Goal: Information Seeking & Learning: Learn about a topic

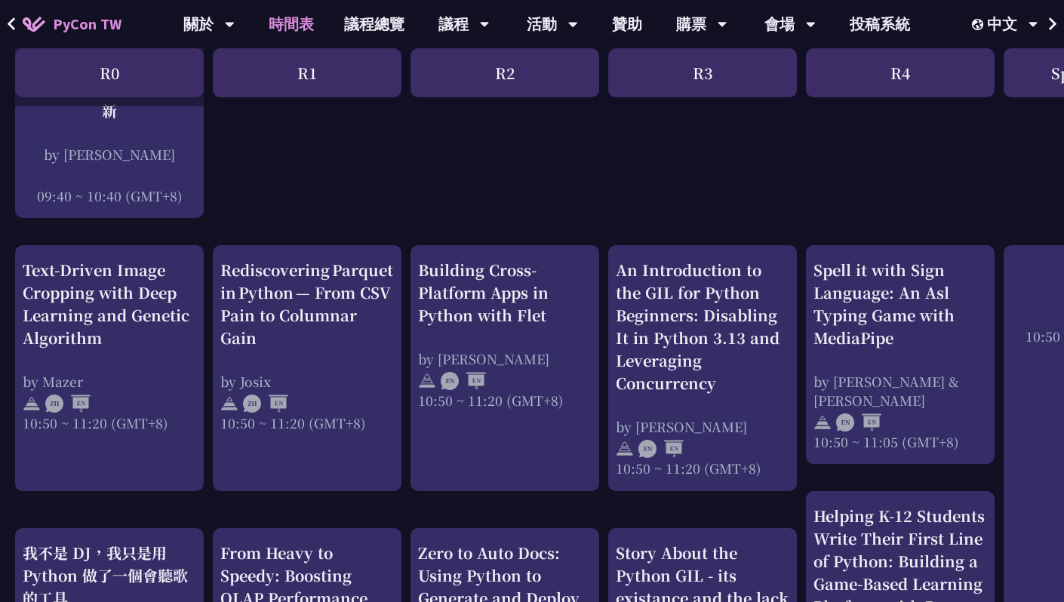
scroll to position [468, 0]
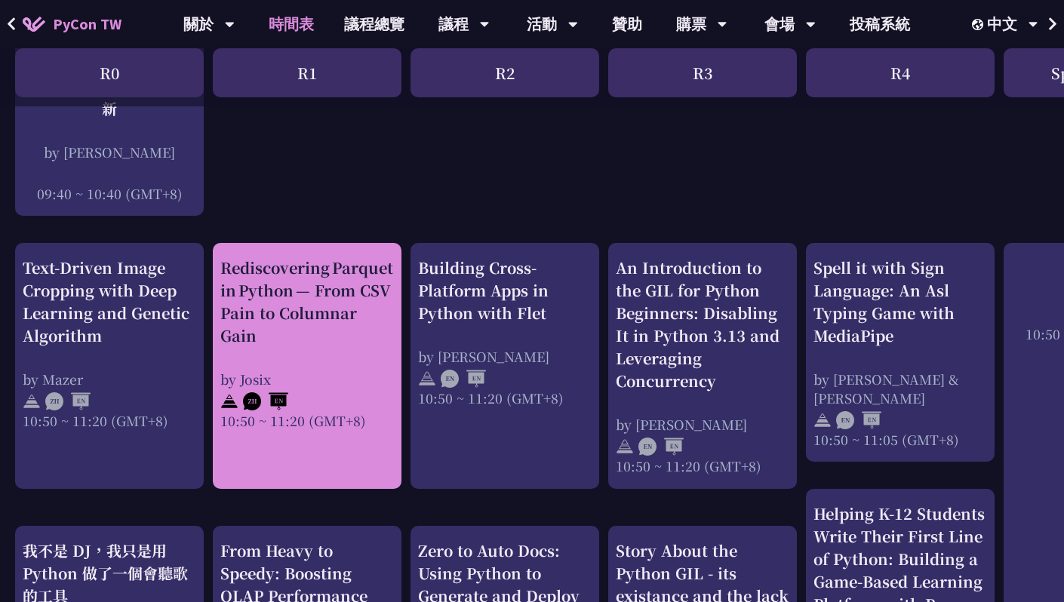
click at [296, 346] on div "Rediscovering Parquet in Python — From CSV Pain to Columnar Gain by [PERSON_NAM…" at bounding box center [307, 344] width 174 height 174
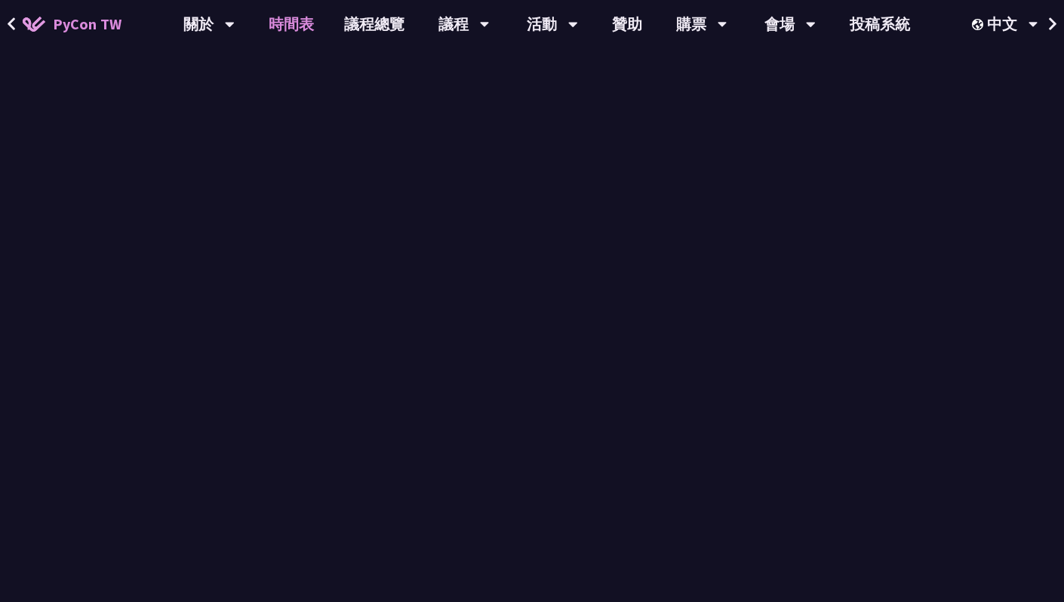
scroll to position [468, 0]
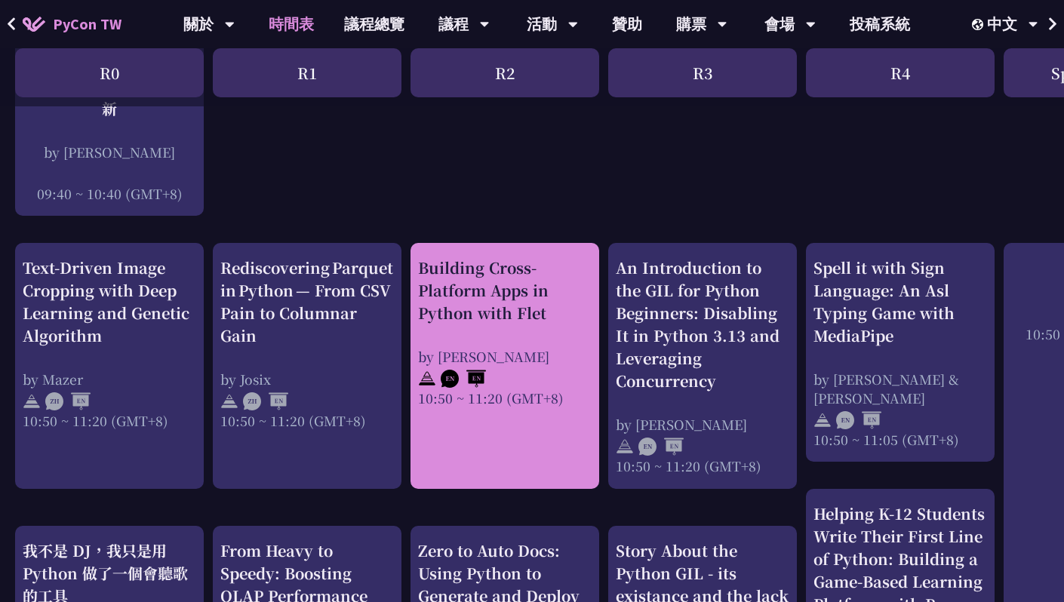
click at [514, 319] on div "Building Cross-Platform Apps in Python with Flet" at bounding box center [505, 291] width 174 height 68
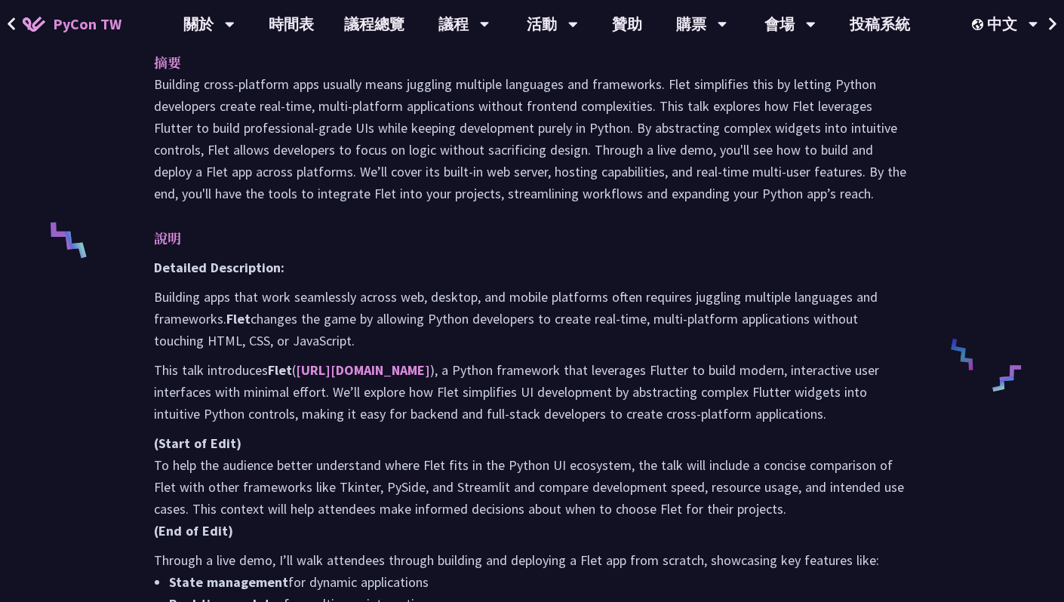
scroll to position [513, 0]
click at [346, 364] on link "[URL][DOMAIN_NAME]" at bounding box center [363, 369] width 134 height 17
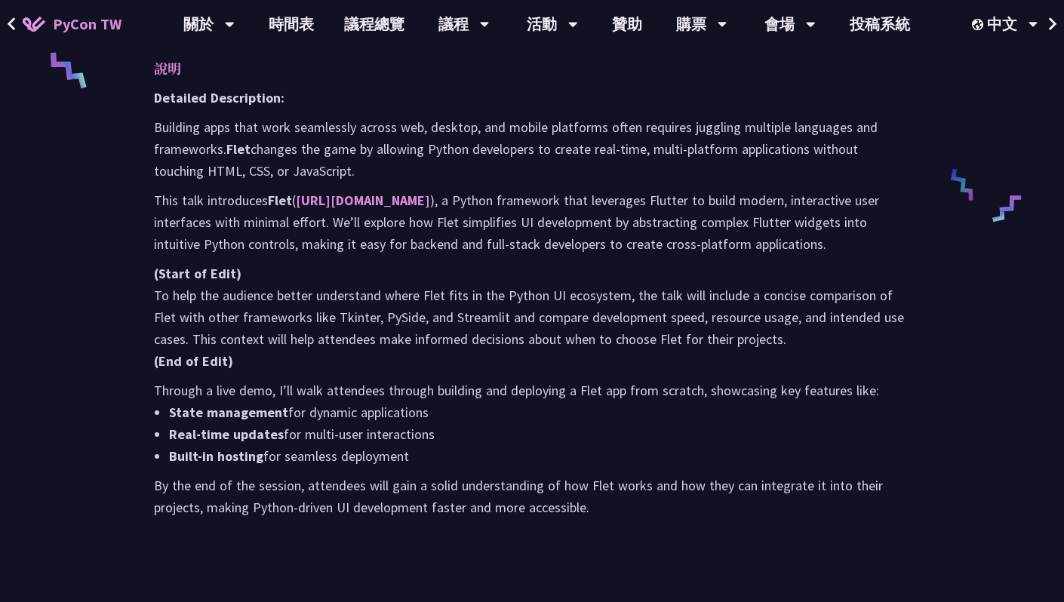
scroll to position [0, 0]
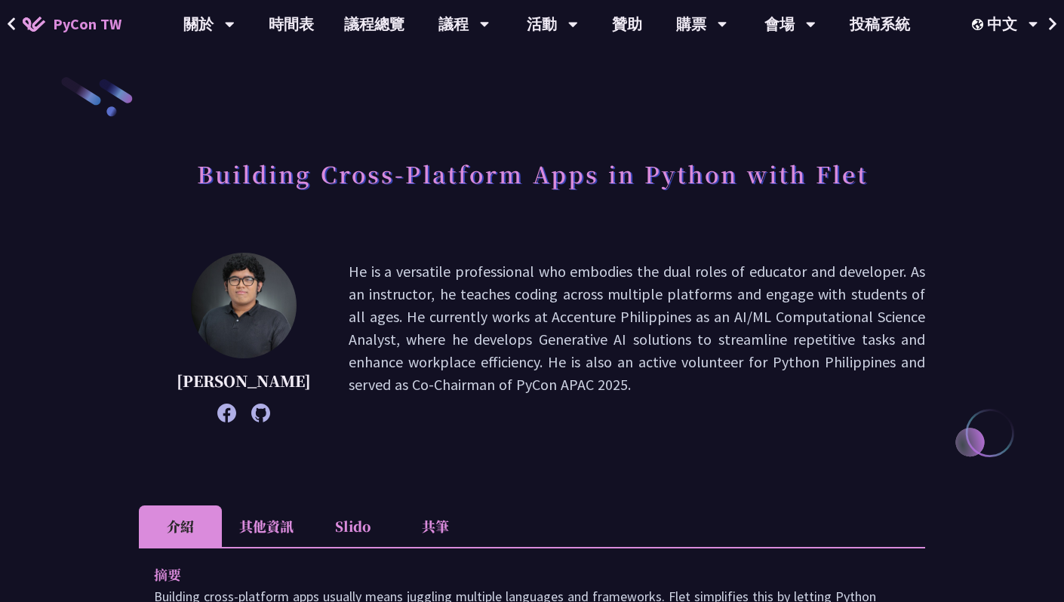
scroll to position [468, 0]
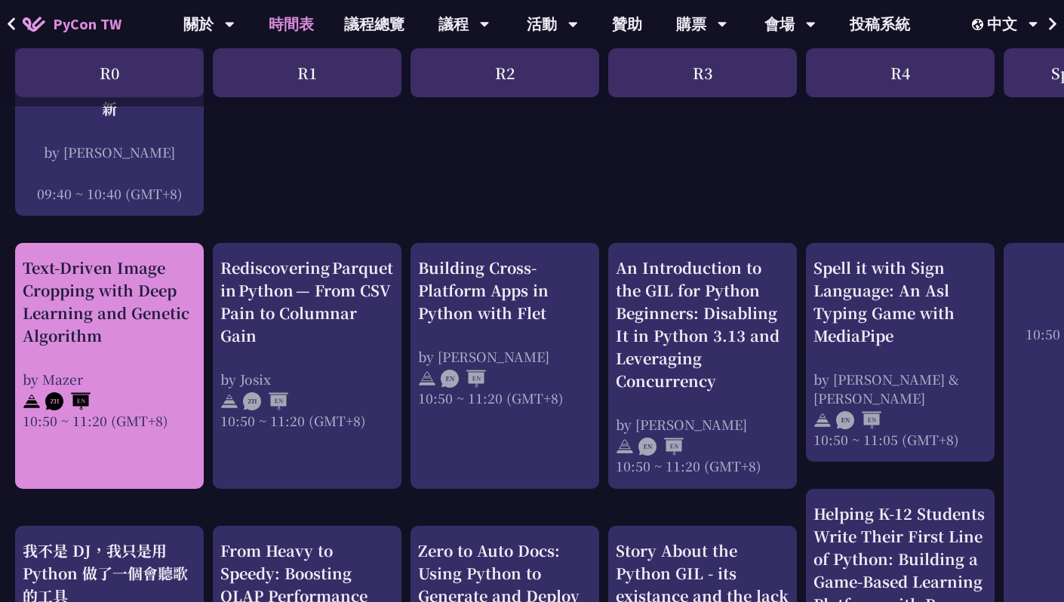
click at [155, 337] on div "Text-Driven Image Cropping with Deep Learning and Genetic Algorithm" at bounding box center [110, 302] width 174 height 91
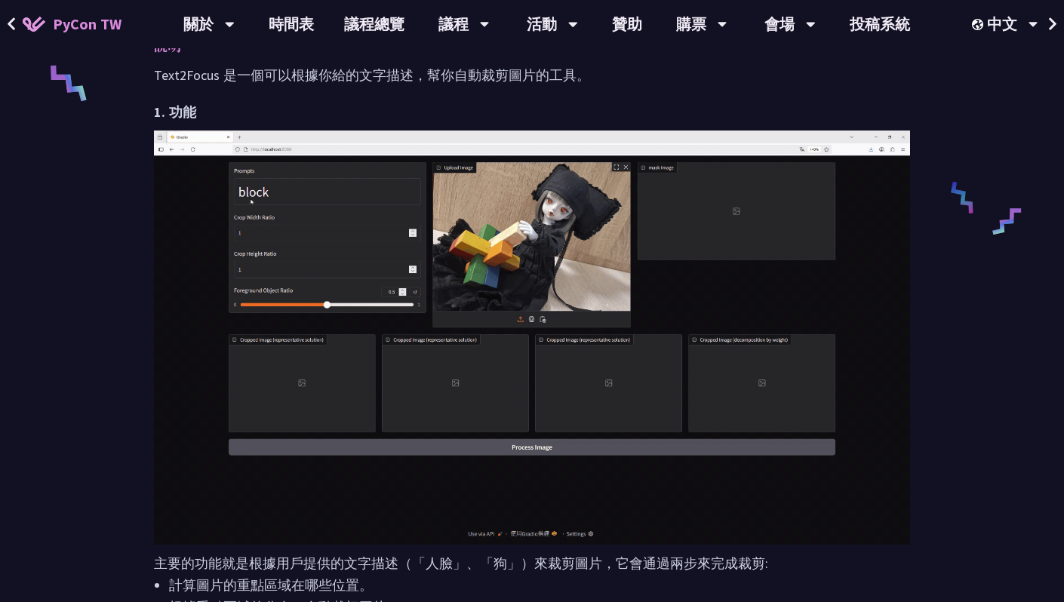
scroll to position [703, 0]
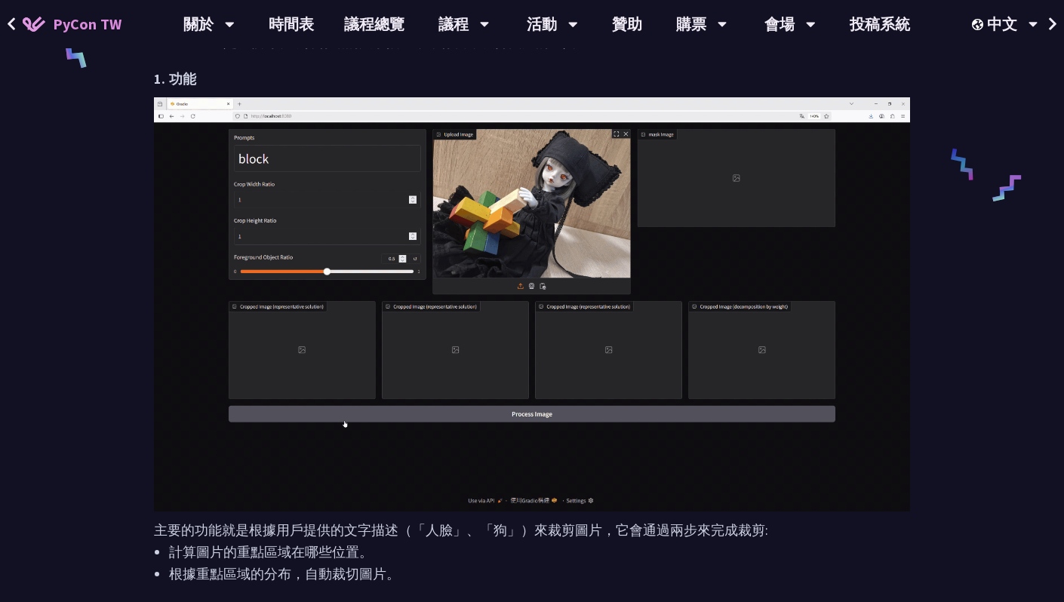
scroll to position [468, 0]
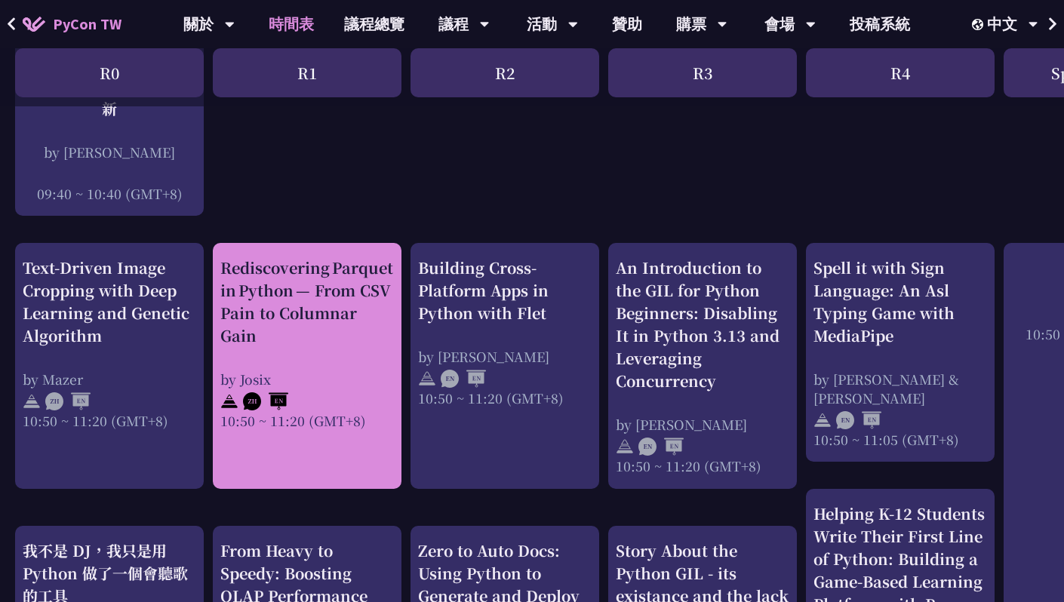
click at [337, 323] on div "Rediscovering Parquet in Python — From CSV Pain to Columnar Gain" at bounding box center [307, 302] width 174 height 91
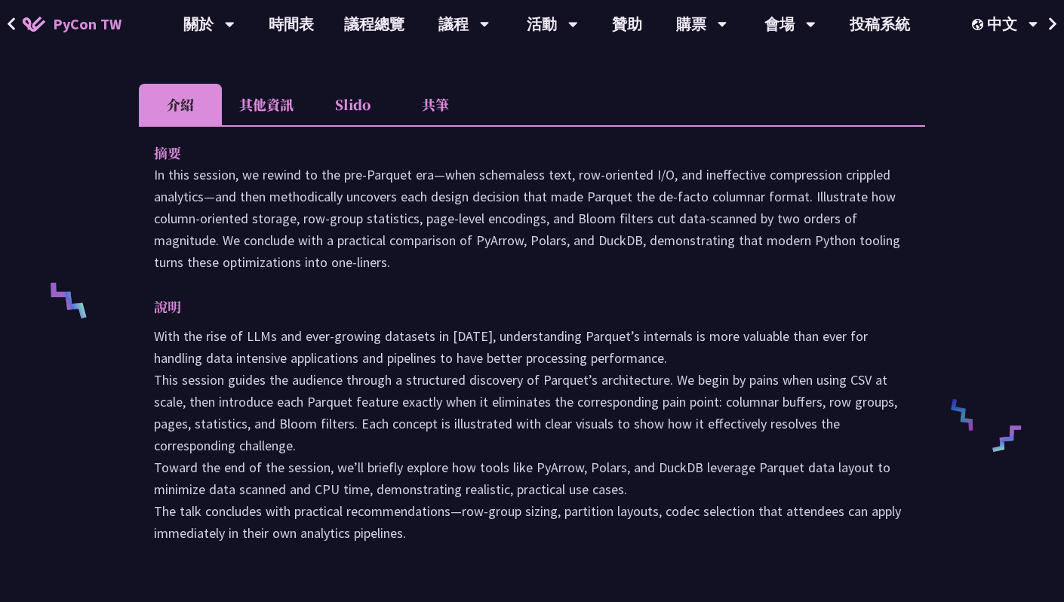
scroll to position [448, 0]
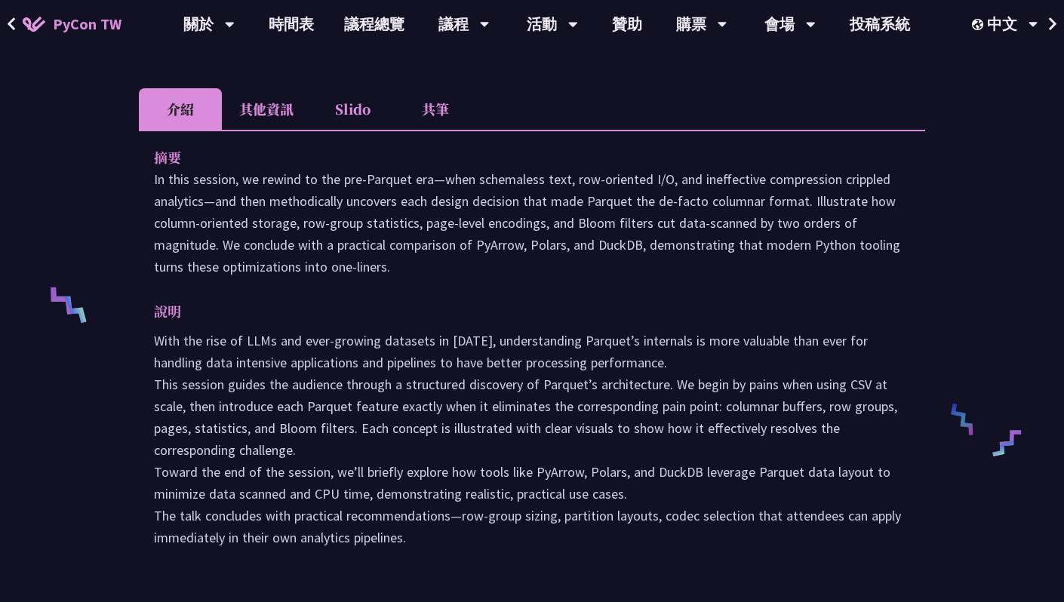
click at [604, 197] on p "In this session, we rewind to the pre‑Parquet era—when schemaless text, row‑ori…" at bounding box center [532, 222] width 756 height 109
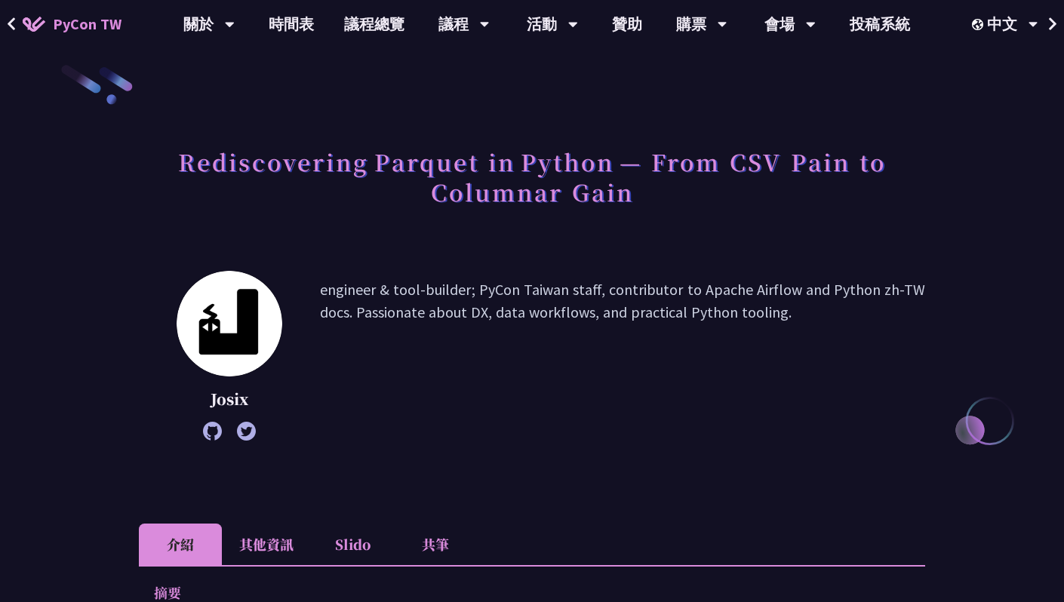
scroll to position [0, 0]
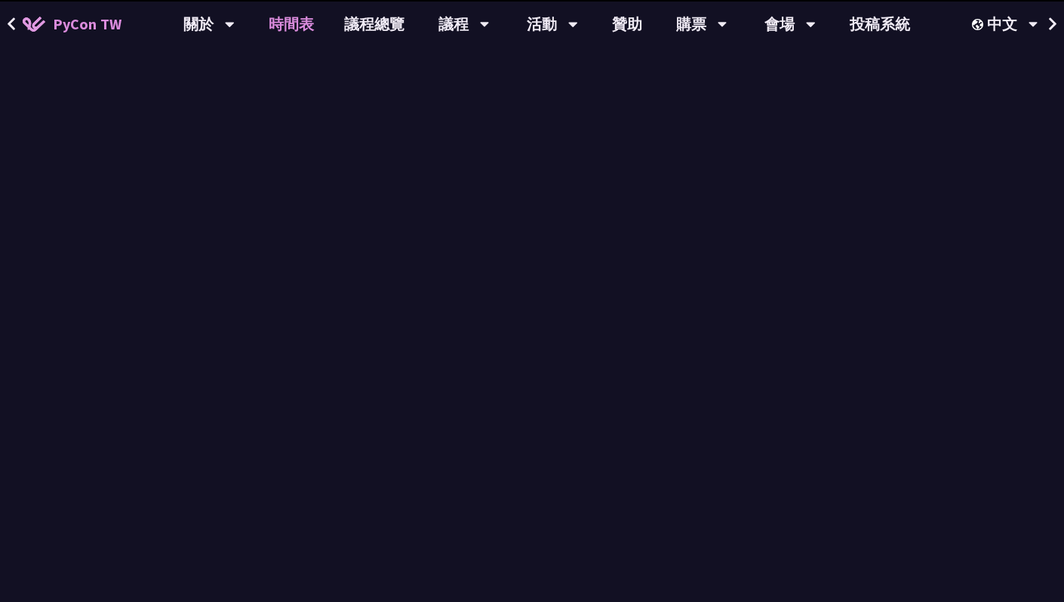
scroll to position [468, 0]
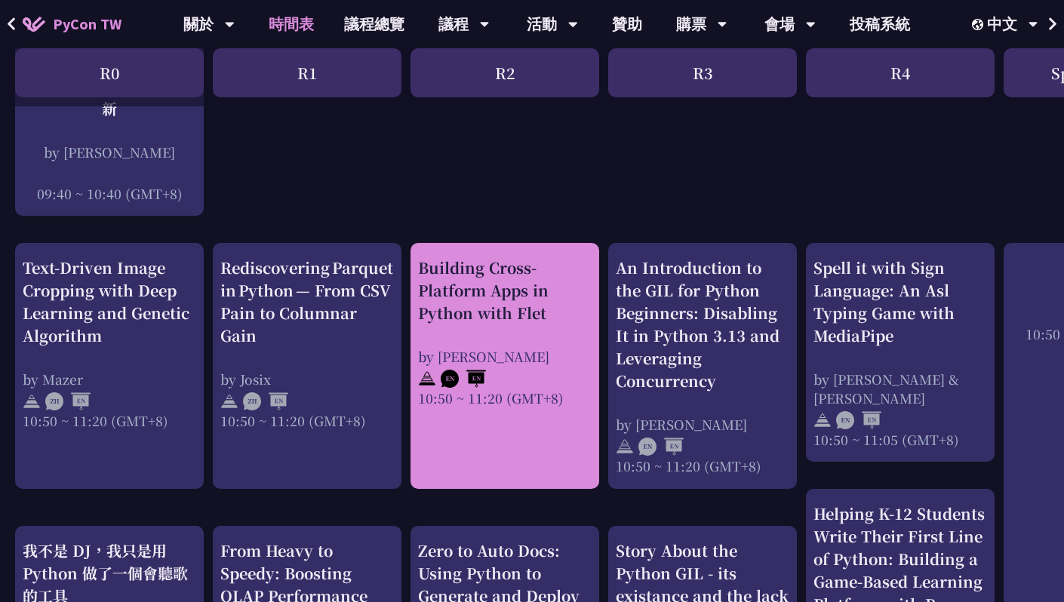
click at [487, 301] on div "Building Cross-Platform Apps in Python with Flet" at bounding box center [505, 291] width 174 height 68
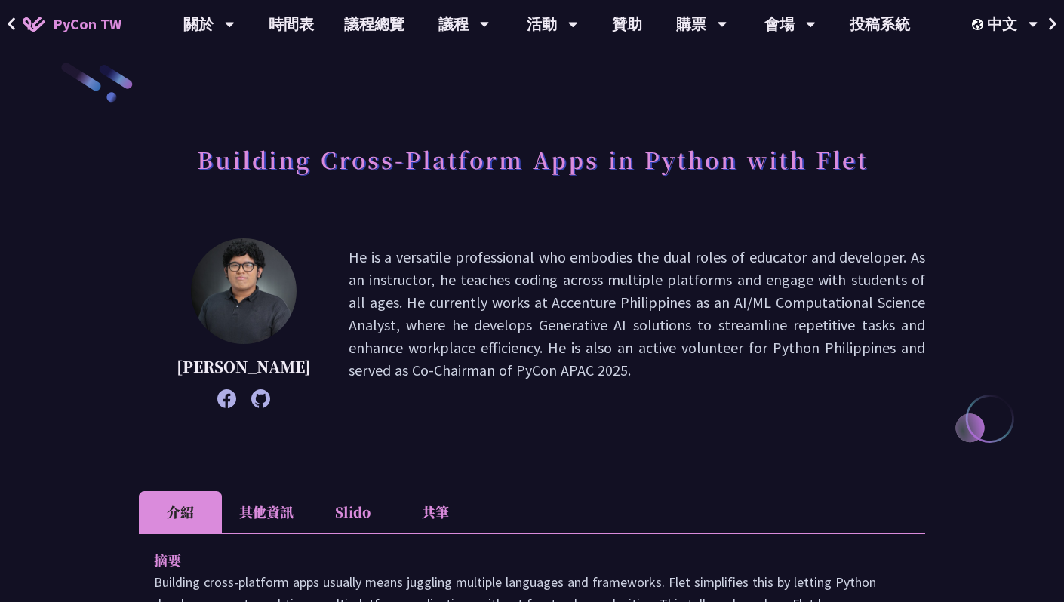
scroll to position [15, 0]
click at [291, 28] on link "時間表" at bounding box center [291, 24] width 75 height 48
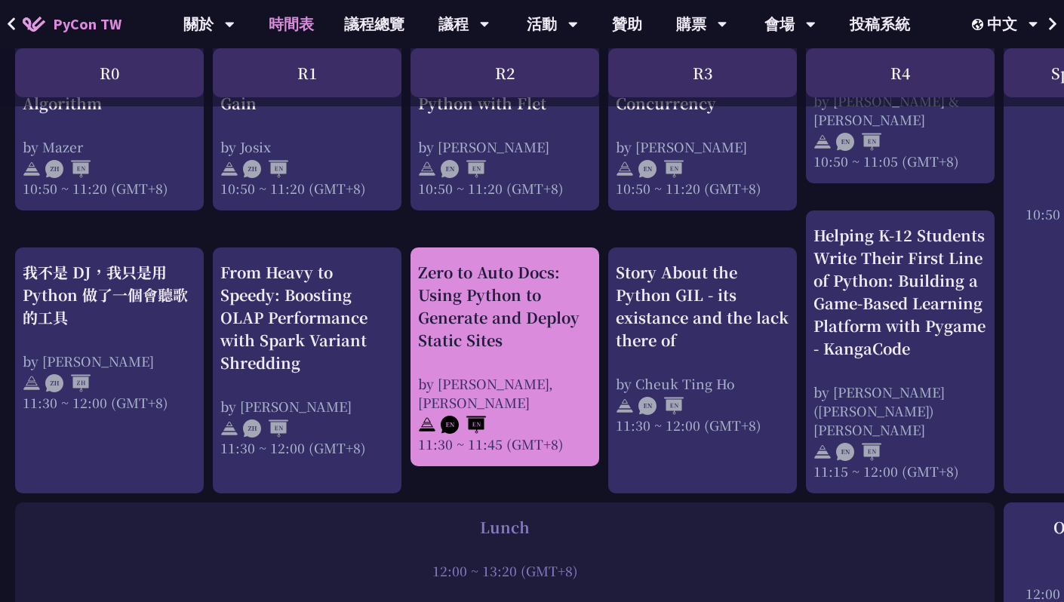
scroll to position [750, 0]
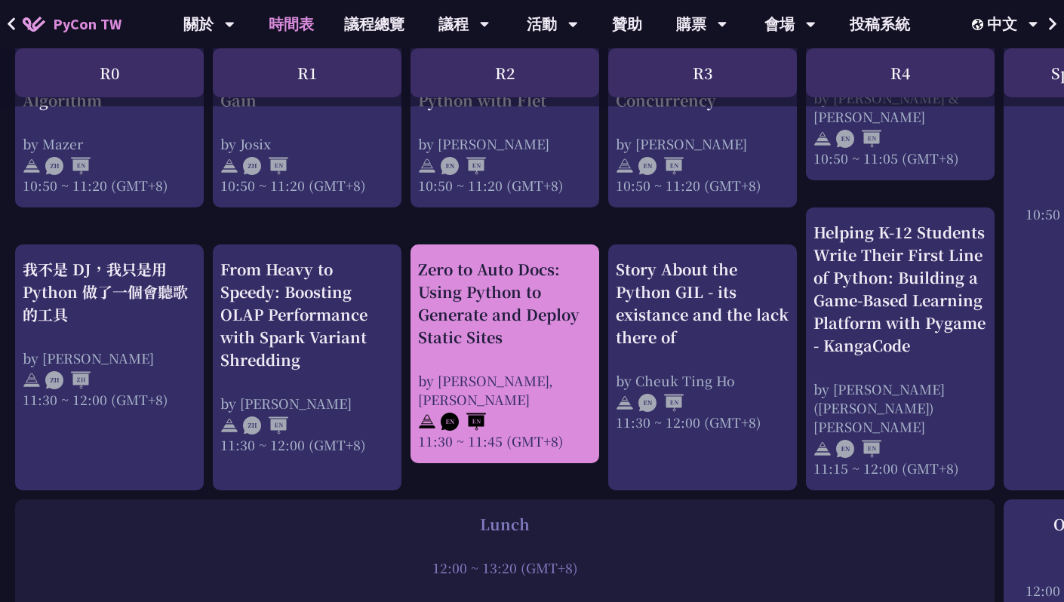
click at [531, 371] on div "by [PERSON_NAME], [PERSON_NAME]" at bounding box center [505, 390] width 174 height 38
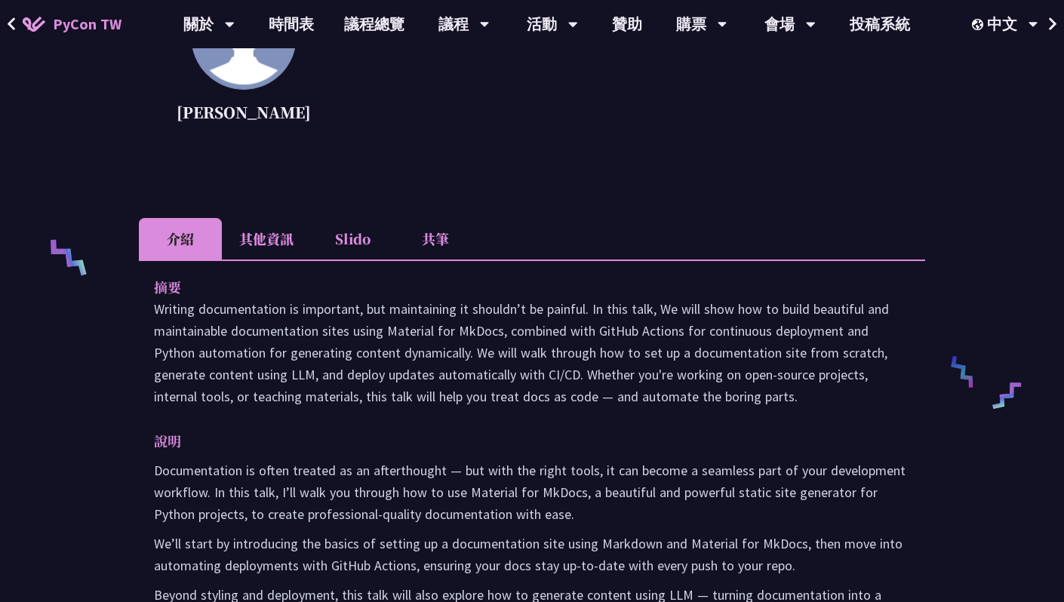
scroll to position [500, 0]
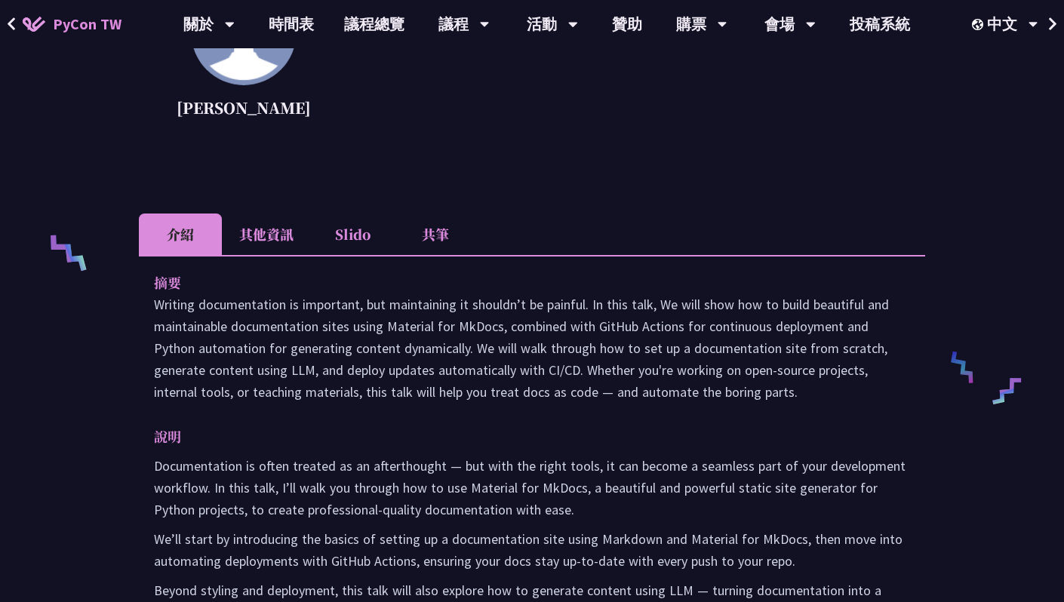
click at [365, 306] on p "Writing documentation is important, but maintaining it shouldn’t be painful. In…" at bounding box center [532, 348] width 756 height 109
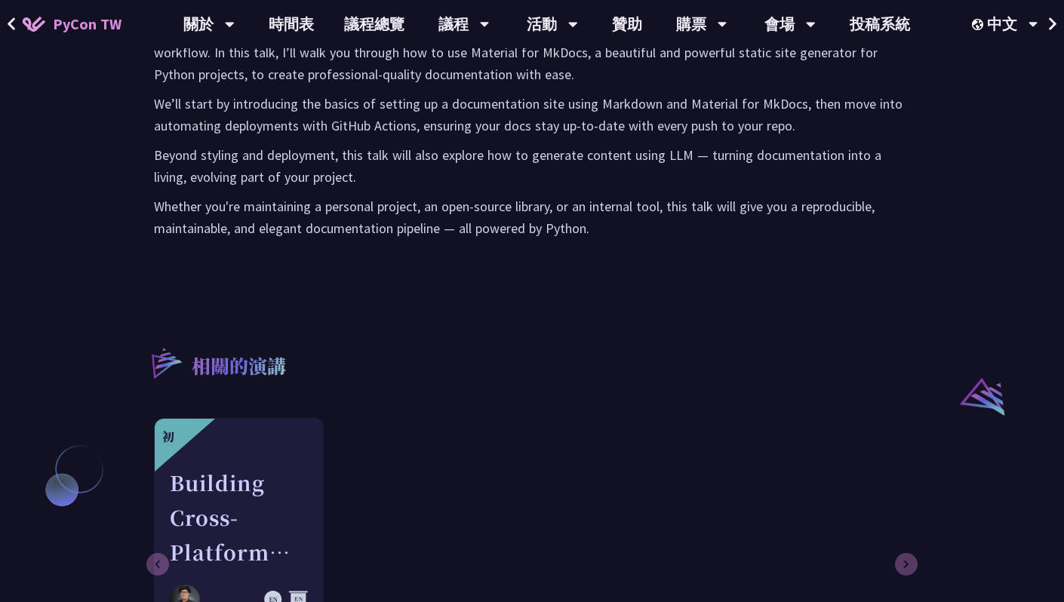
scroll to position [750, 0]
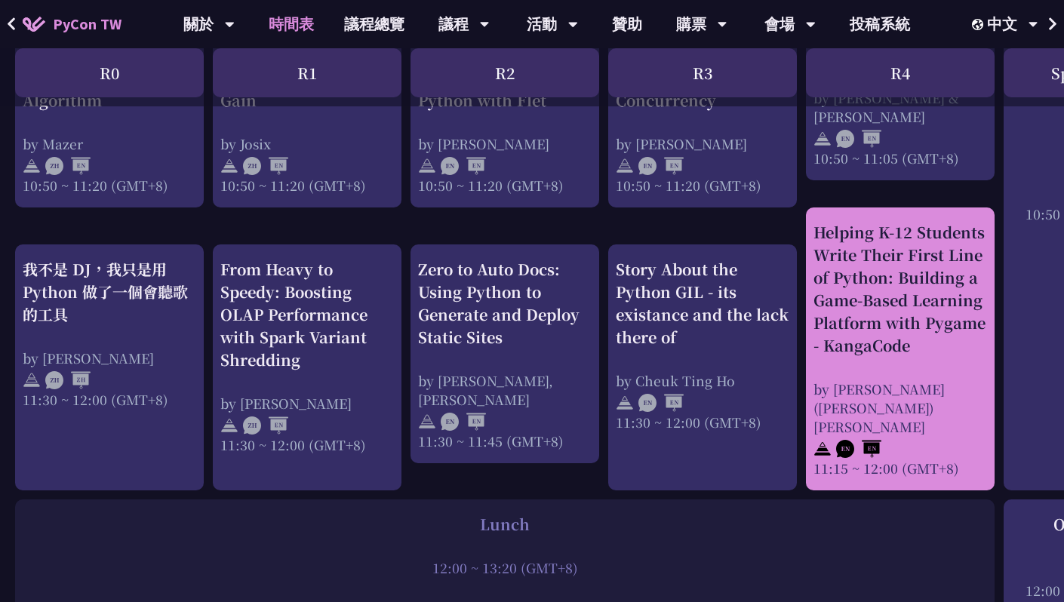
click at [891, 314] on div "Helping K-12 Students Write Their First Line of Python: Building a Game-Based L…" at bounding box center [901, 289] width 174 height 136
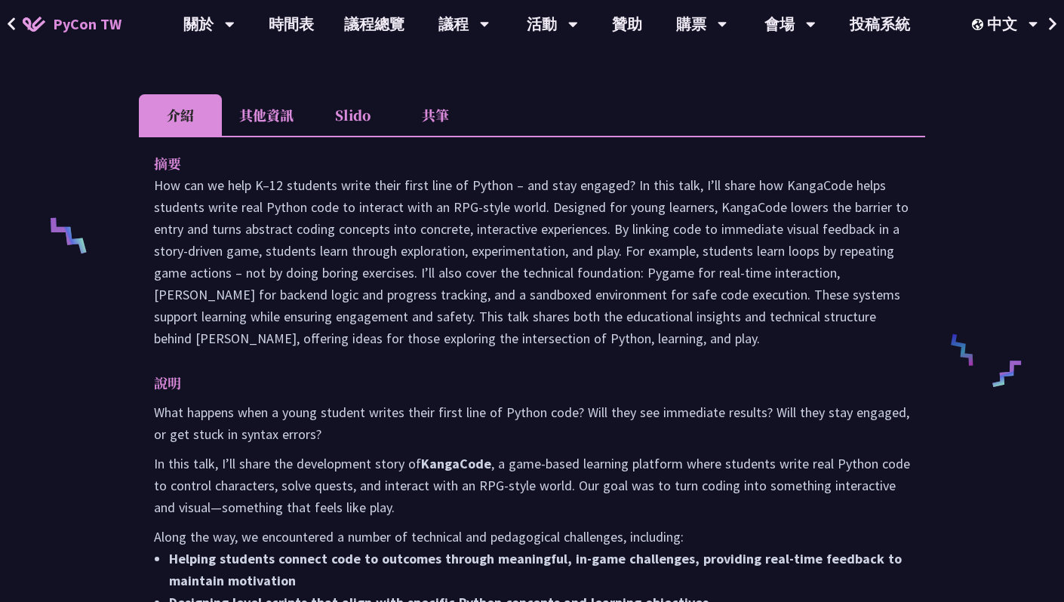
scroll to position [487, 0]
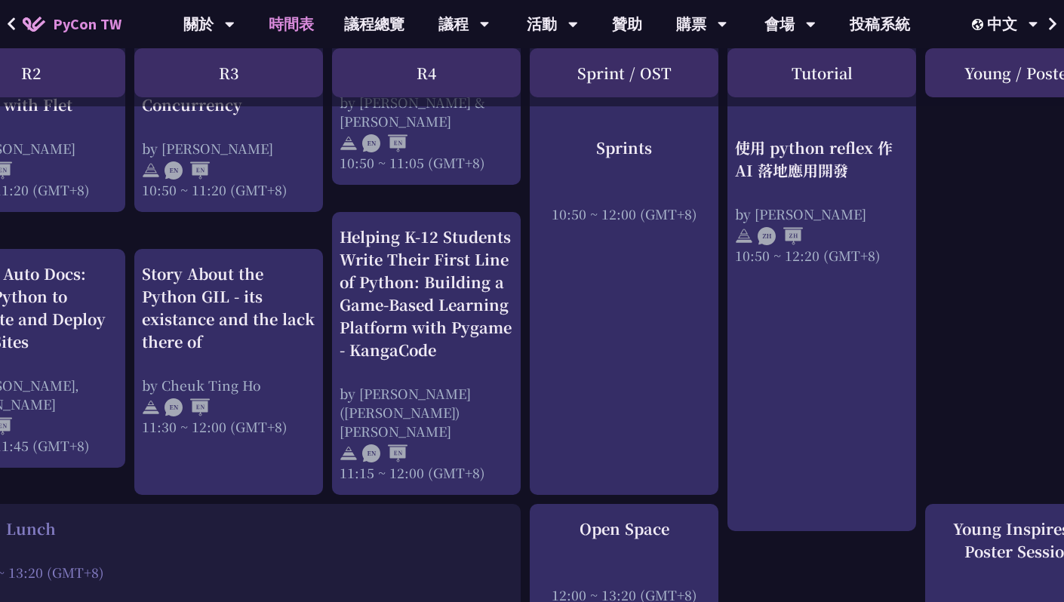
scroll to position [745, 479]
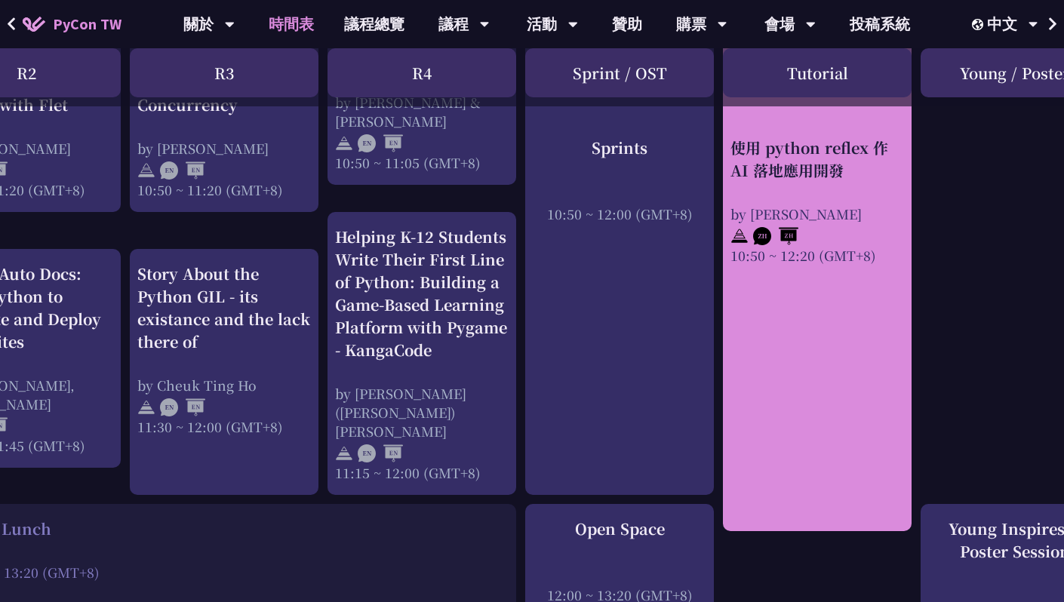
click at [858, 379] on link "使用 python reflex 作 AI 落地應用開發 by [PERSON_NAME] 10:50 ~ 12:20 (GMT+8)" at bounding box center [818, 249] width 174 height 539
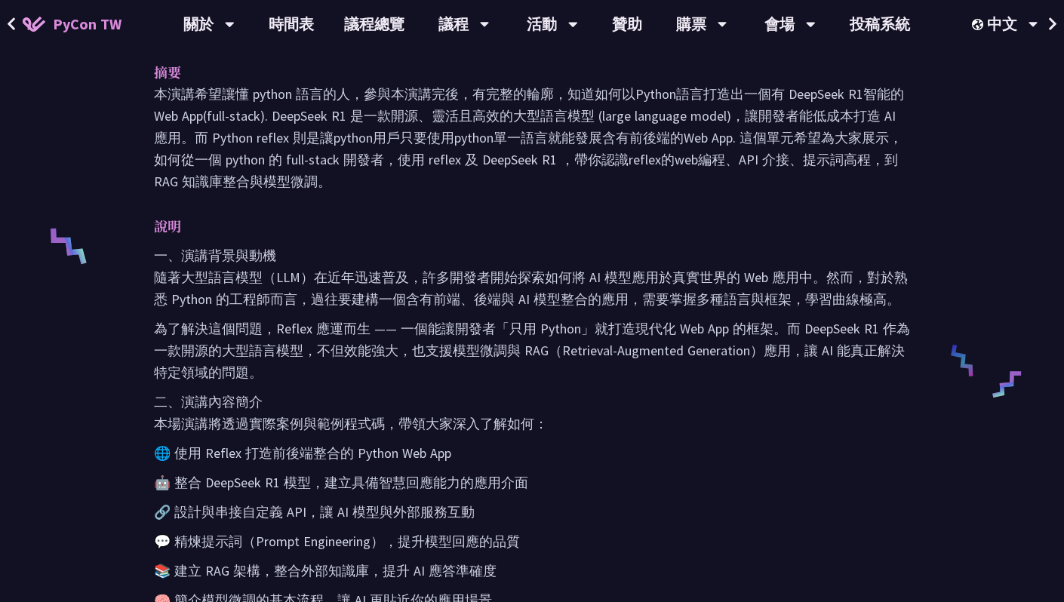
scroll to position [507, 0]
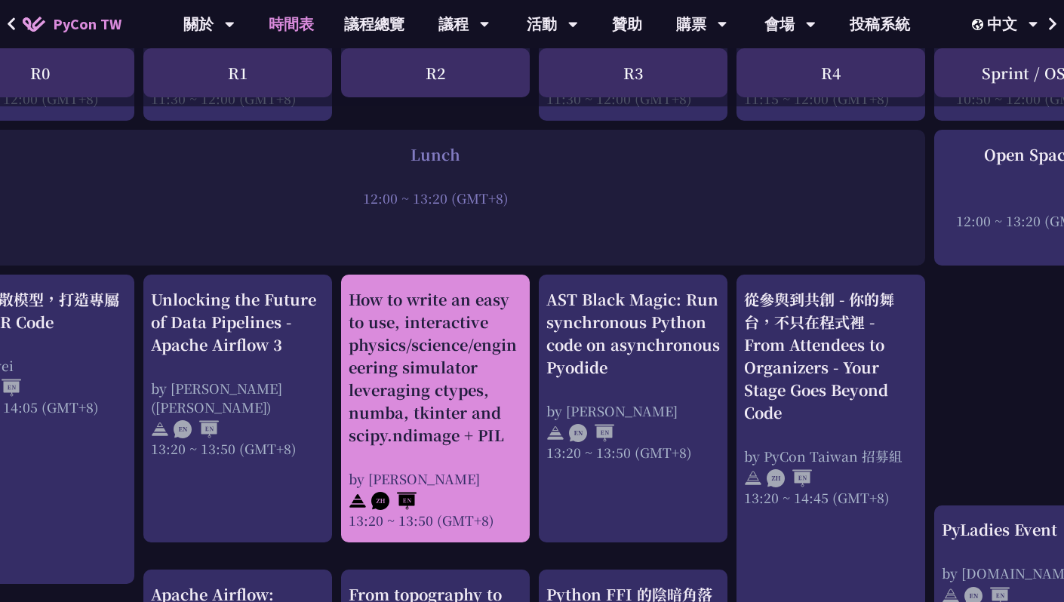
scroll to position [1120, 69]
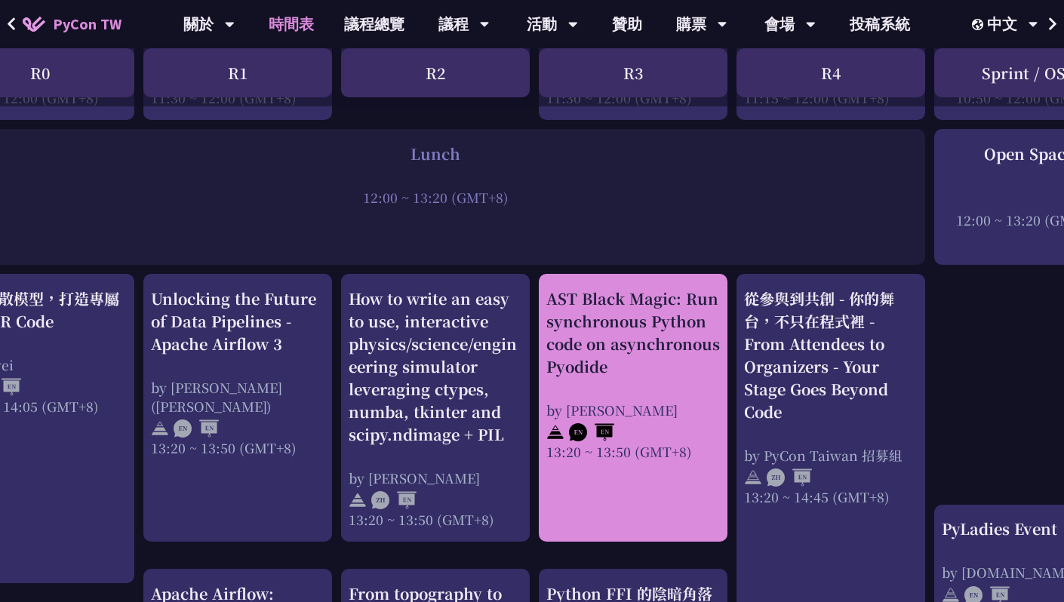
click at [599, 383] on div "AST Black Magic: Run synchronous Python code on asynchronous Pyodide by [PERSON…" at bounding box center [634, 375] width 174 height 174
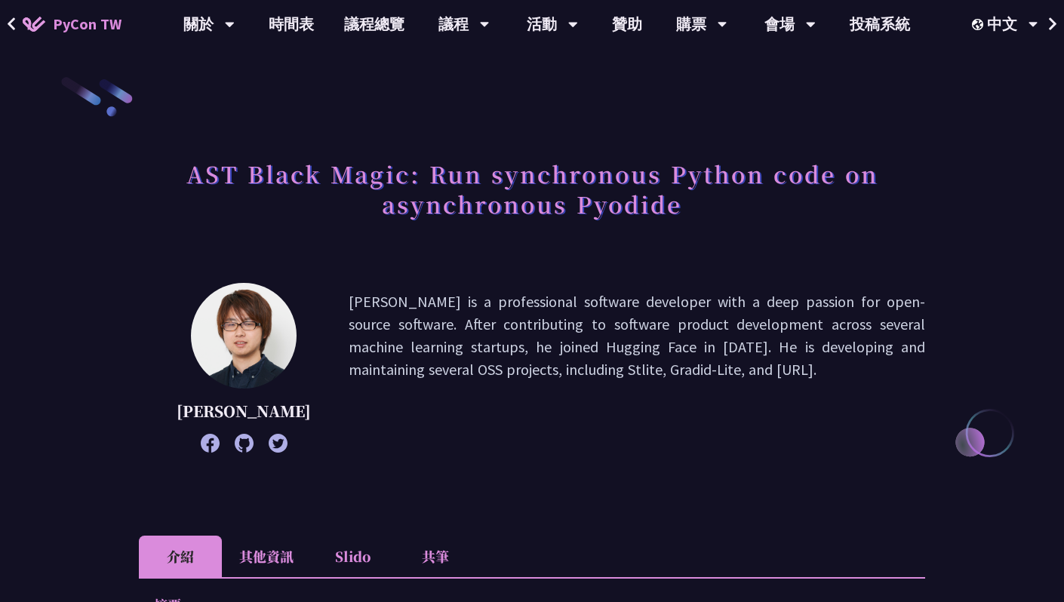
click at [618, 202] on h1 "AST Black Magic: Run synchronous Python code on asynchronous Pyodide" at bounding box center [532, 188] width 787 height 75
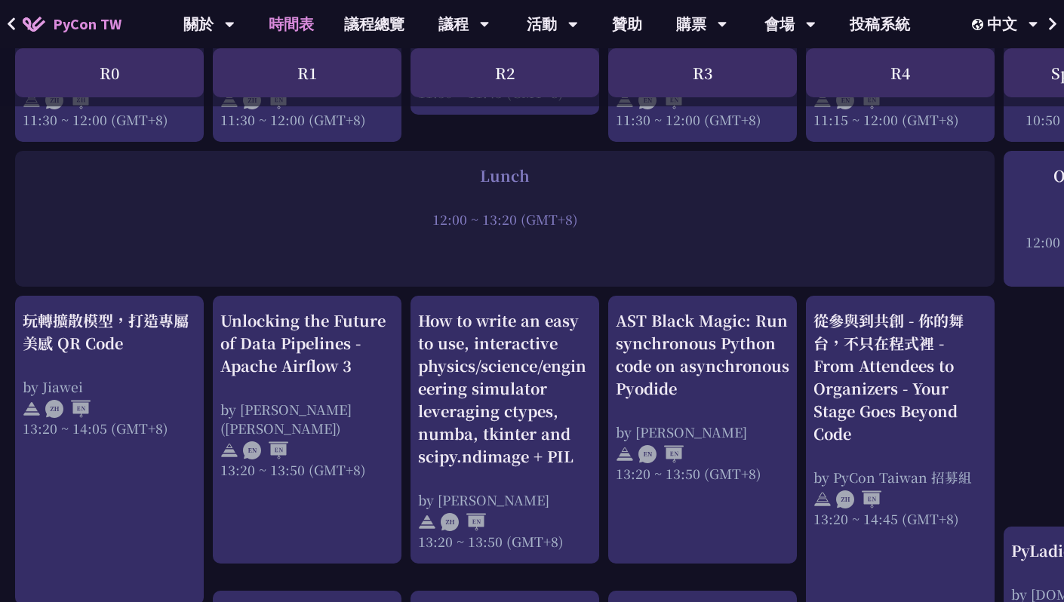
scroll to position [1101, 0]
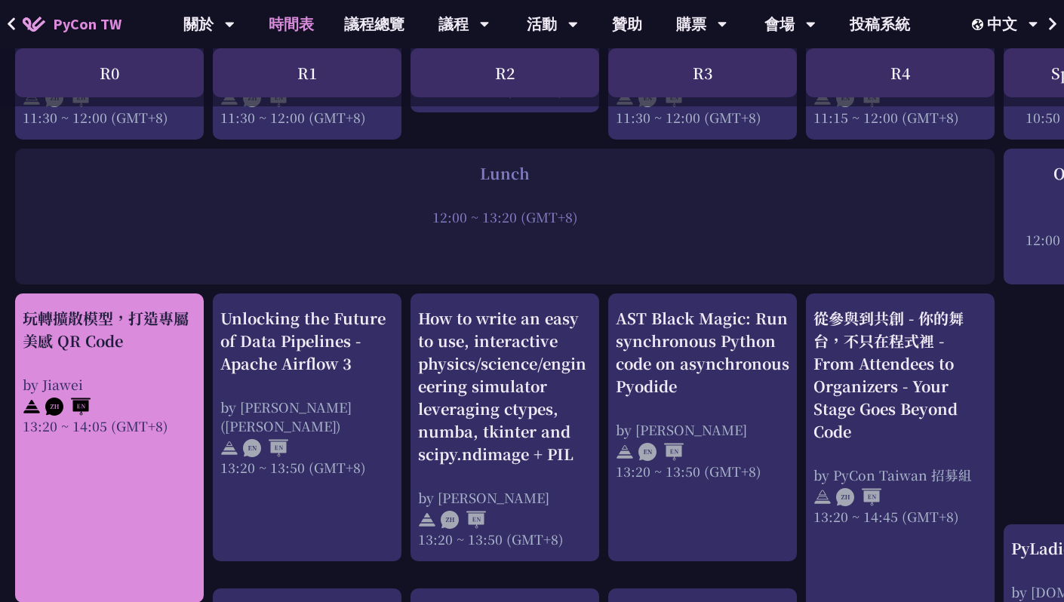
click at [131, 328] on div "玩轉擴散模型，打造專屬美感 QR Code" at bounding box center [110, 329] width 174 height 45
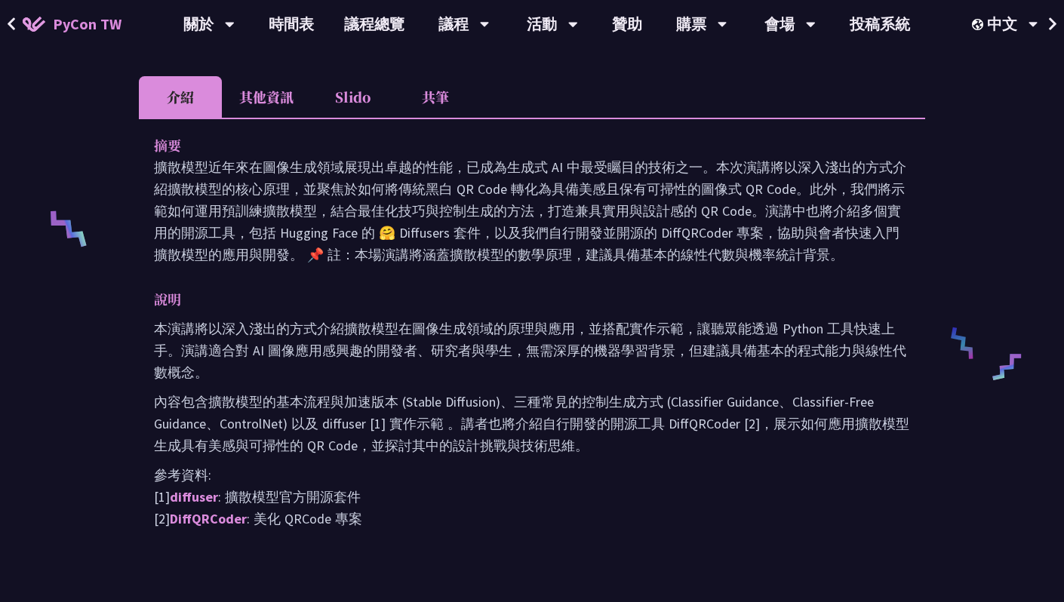
scroll to position [525, 0]
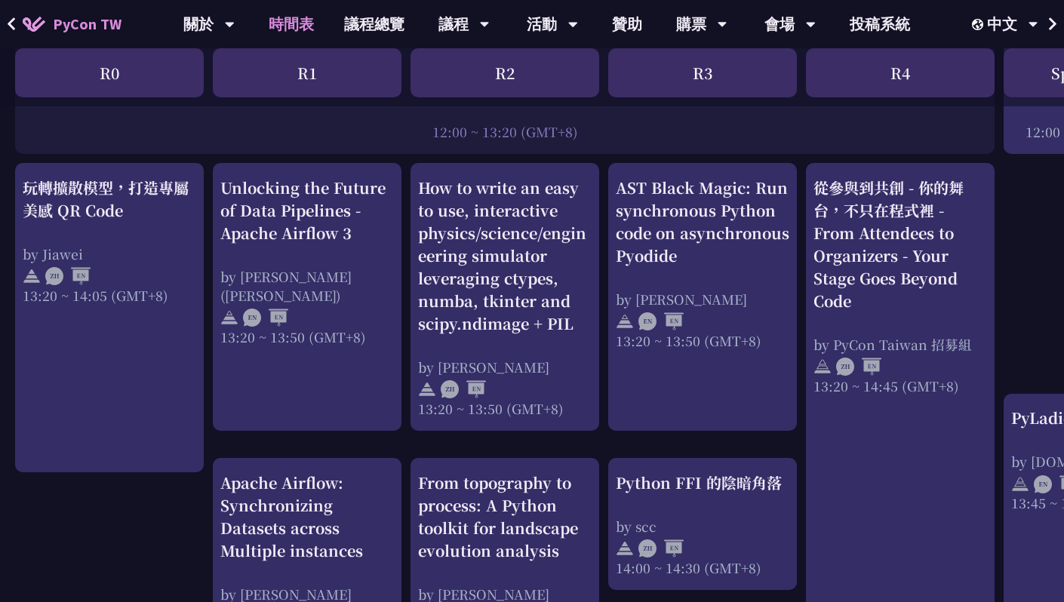
scroll to position [1233, 0]
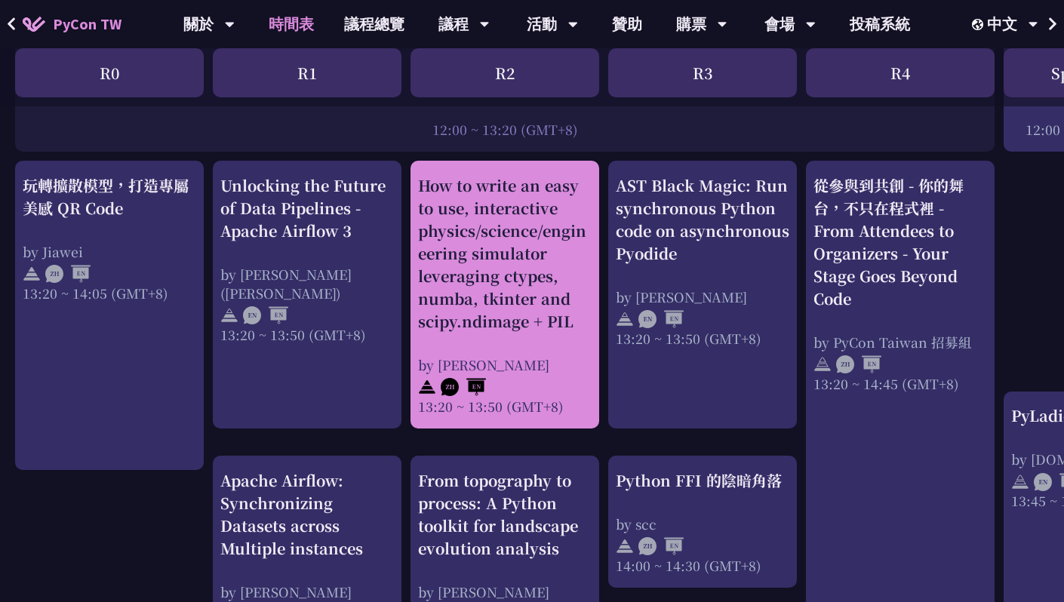
click at [496, 311] on div "How to write an easy to use, interactive physics/science/engineering simulator …" at bounding box center [505, 253] width 174 height 159
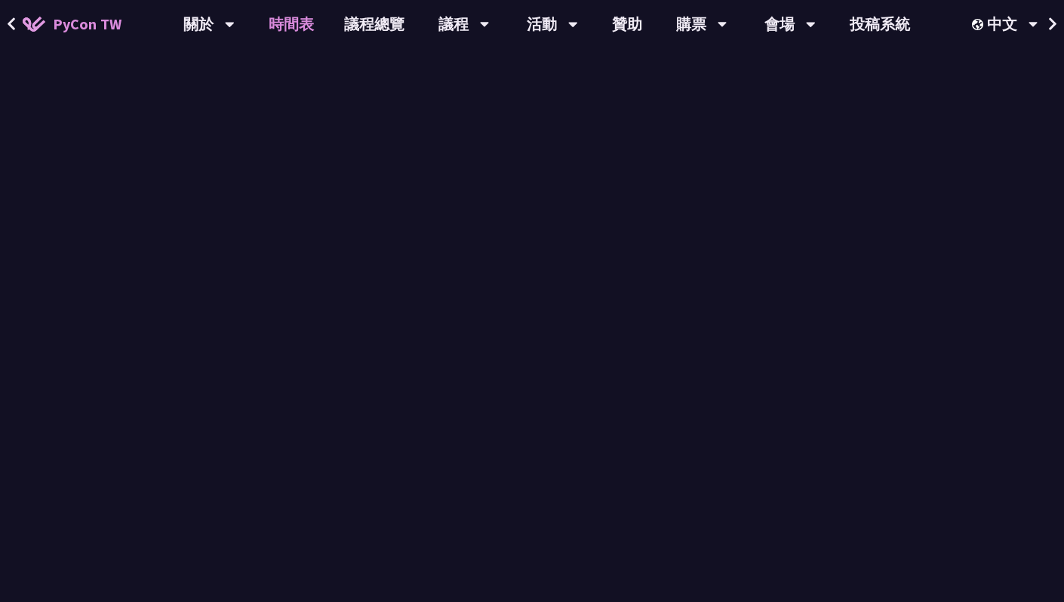
scroll to position [1233, 0]
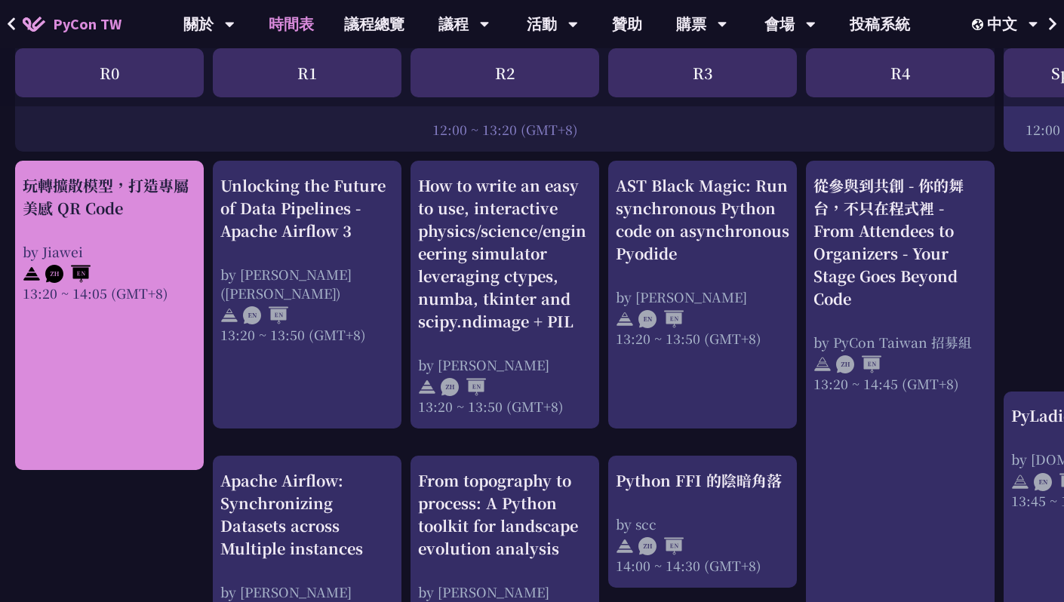
click at [115, 214] on div "玩轉擴散模型，打造專屬美感 QR Code by Jiawei 13:20 ~ 14:05 (GMT+8)" at bounding box center [110, 238] width 174 height 128
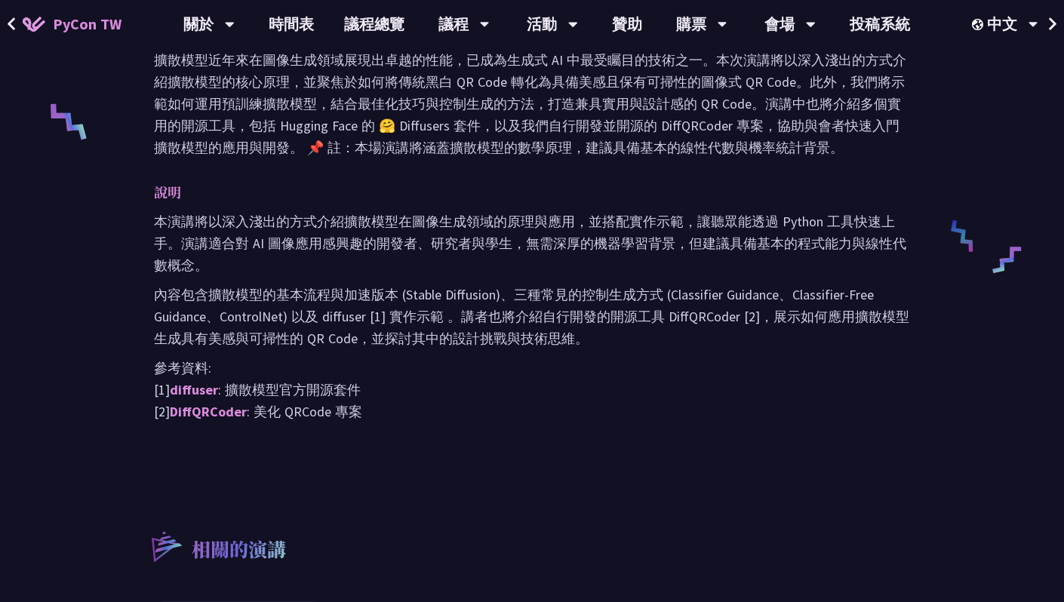
scroll to position [636, 0]
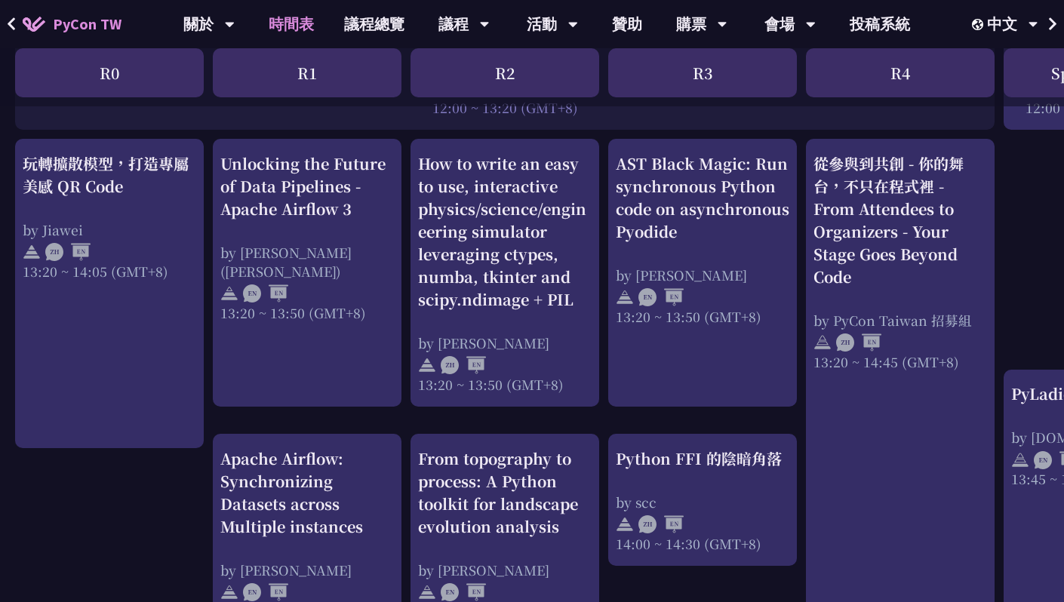
scroll to position [1250, 0]
